Goal: Information Seeking & Learning: Learn about a topic

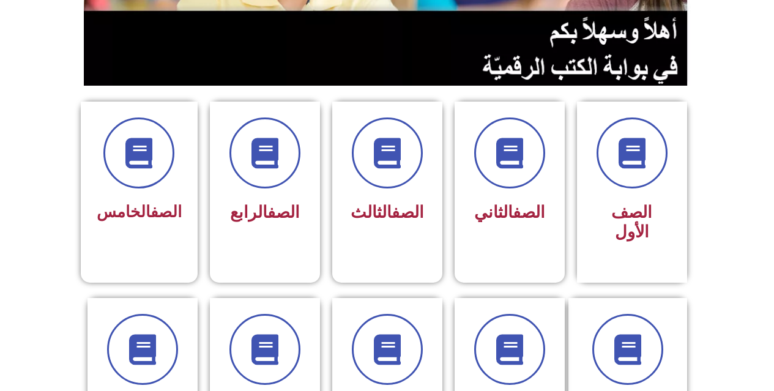
scroll to position [245, 0]
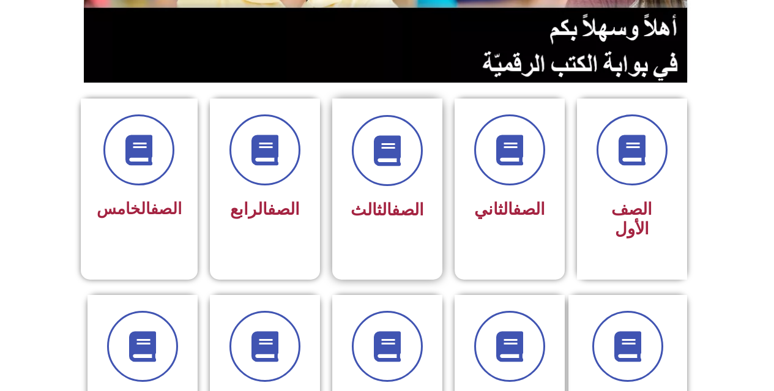
click at [427, 159] on div "الصف الثالث" at bounding box center [387, 179] width 110 height 162
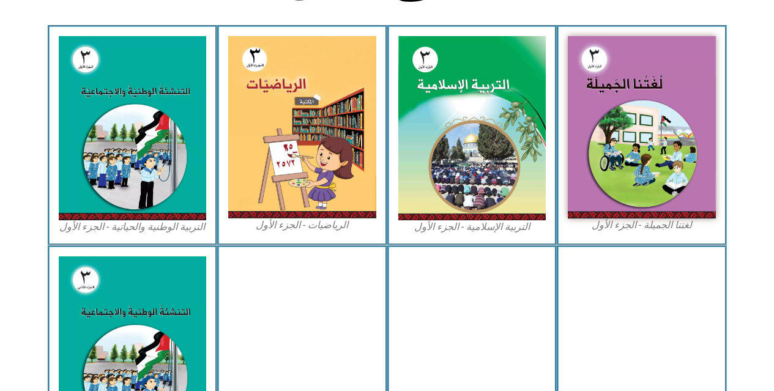
scroll to position [367, 0]
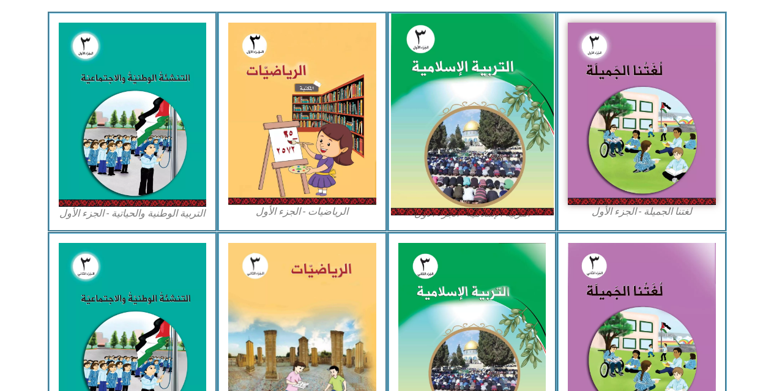
click at [511, 81] on img at bounding box center [471, 114] width 163 height 202
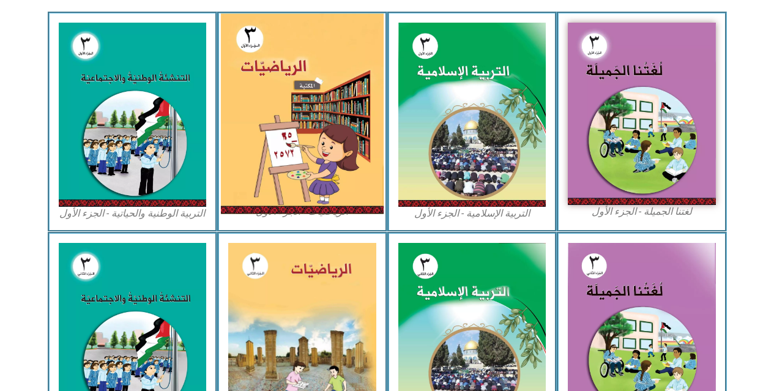
click at [288, 113] on img at bounding box center [302, 113] width 163 height 201
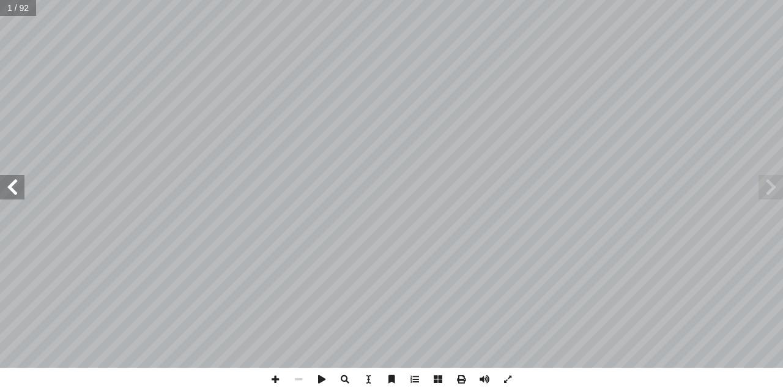
click at [23, 183] on span at bounding box center [12, 187] width 24 height 24
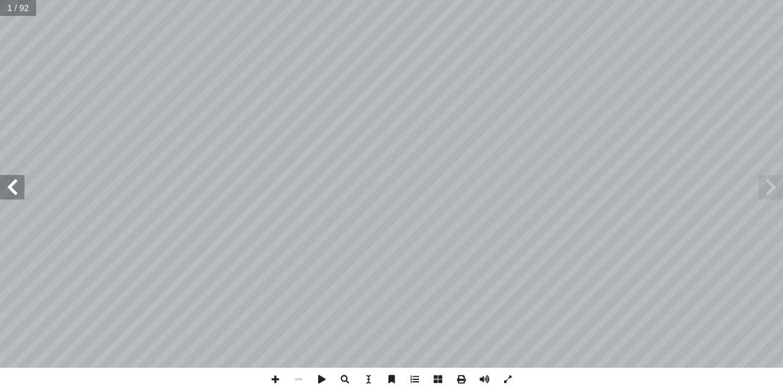
click at [23, 183] on span at bounding box center [12, 187] width 24 height 24
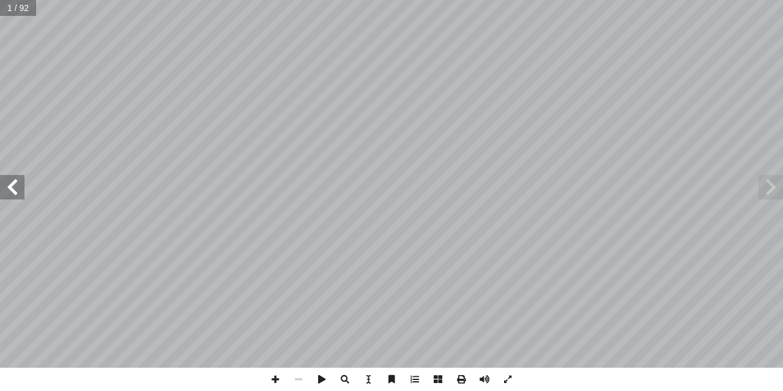
click at [23, 183] on span at bounding box center [12, 187] width 24 height 24
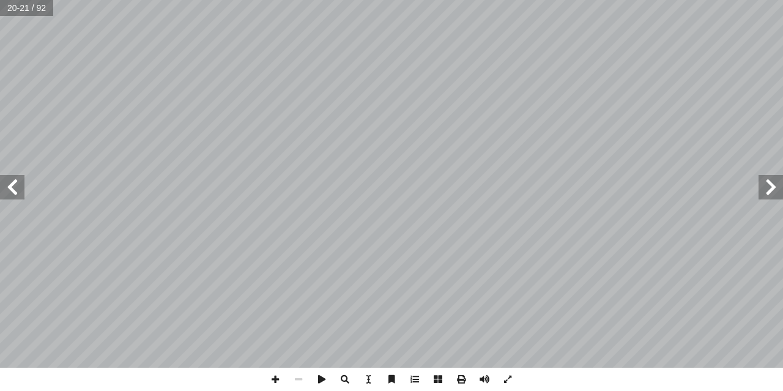
click at [23, 183] on span at bounding box center [12, 187] width 24 height 24
click at [770, 199] on span at bounding box center [770, 187] width 24 height 24
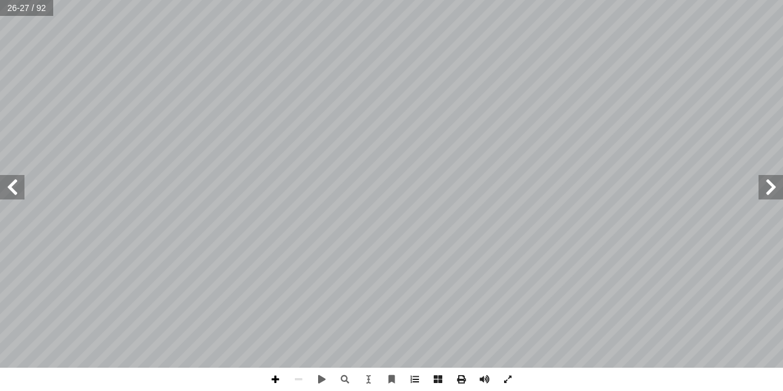
click at [276, 379] on span at bounding box center [275, 379] width 23 height 23
click at [12, 185] on span at bounding box center [12, 187] width 24 height 24
click at [761, 180] on span at bounding box center [770, 187] width 24 height 24
click at [12, 193] on span at bounding box center [12, 187] width 24 height 24
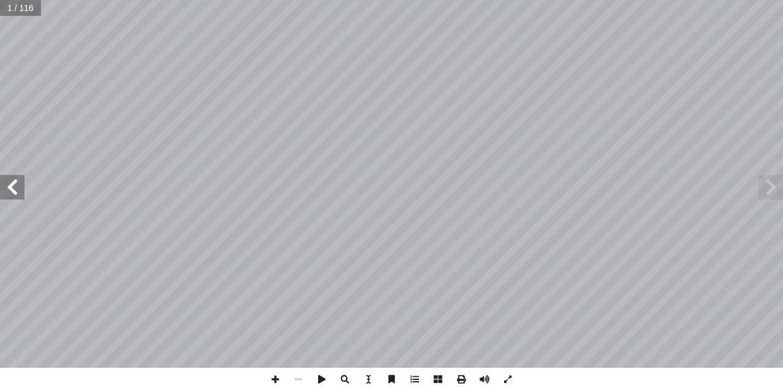
click at [12, 193] on span at bounding box center [12, 187] width 24 height 24
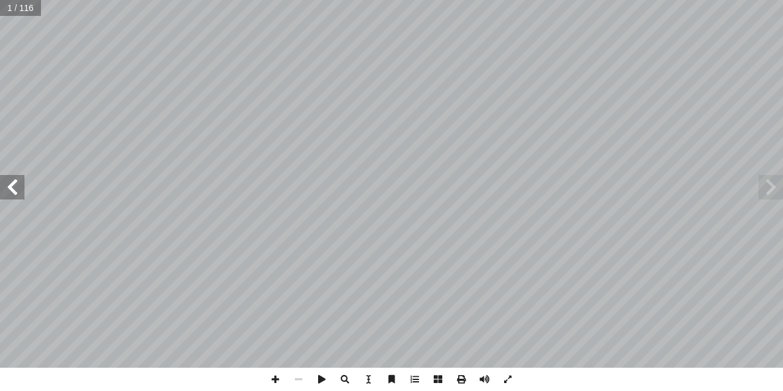
click at [12, 193] on span at bounding box center [12, 187] width 24 height 24
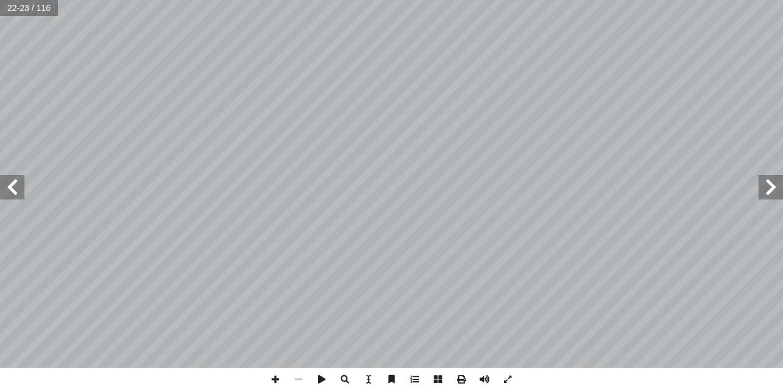
click at [10, 191] on span at bounding box center [12, 187] width 24 height 24
click at [13, 183] on span at bounding box center [12, 187] width 24 height 24
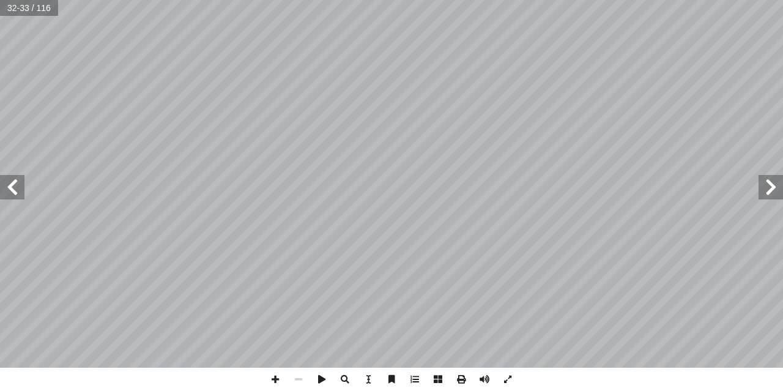
click at [11, 184] on span at bounding box center [12, 187] width 24 height 24
click at [270, 379] on span at bounding box center [275, 379] width 23 height 23
click at [279, 380] on span at bounding box center [275, 379] width 23 height 23
click at [17, 193] on span at bounding box center [12, 187] width 24 height 24
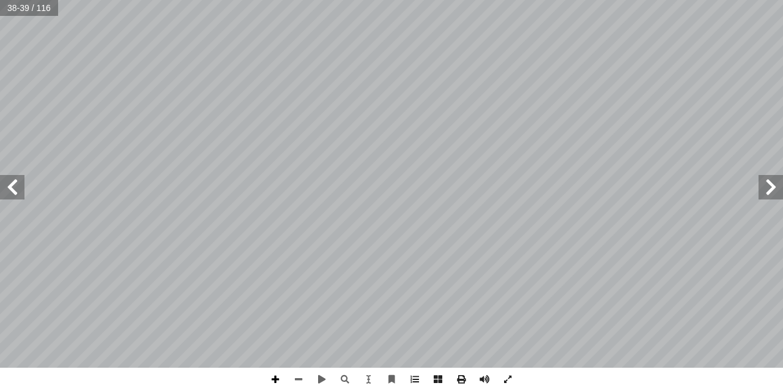
click at [273, 380] on span at bounding box center [275, 379] width 23 height 23
